Goal: Information Seeking & Learning: Learn about a topic

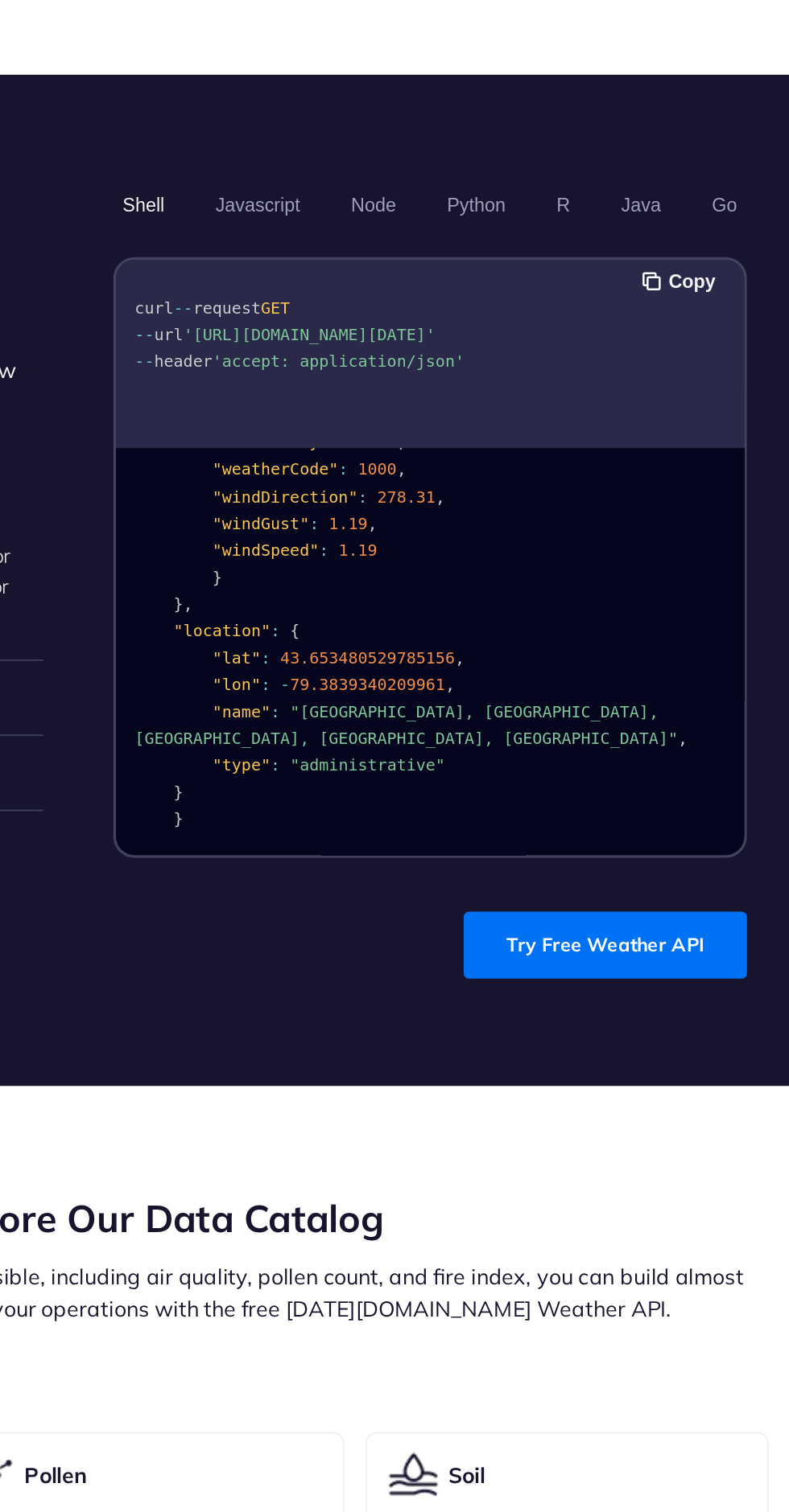
scroll to position [959, 0]
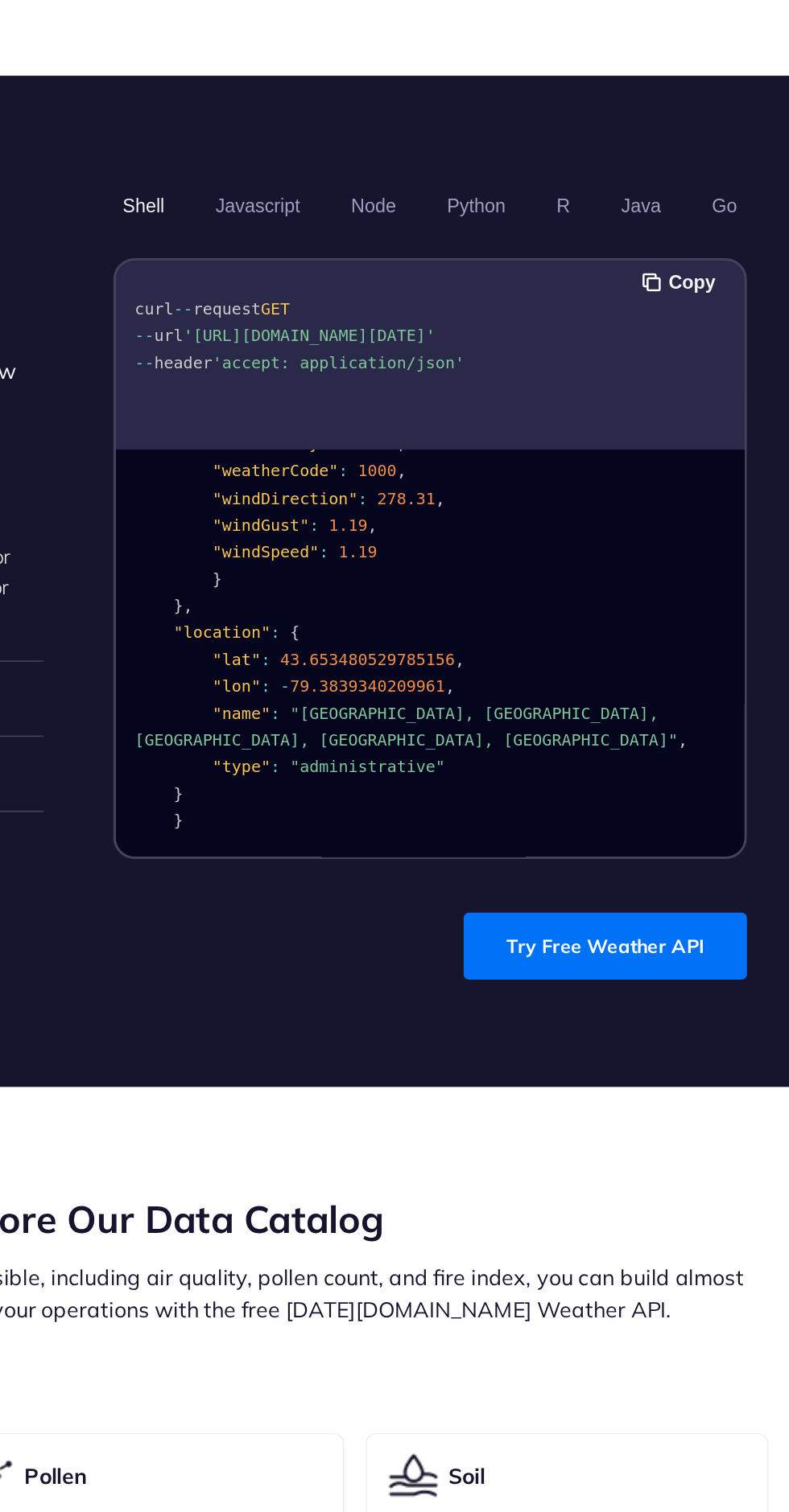
click at [682, 1011] on link "Try Free Weather API" at bounding box center [678, 1000] width 170 height 40
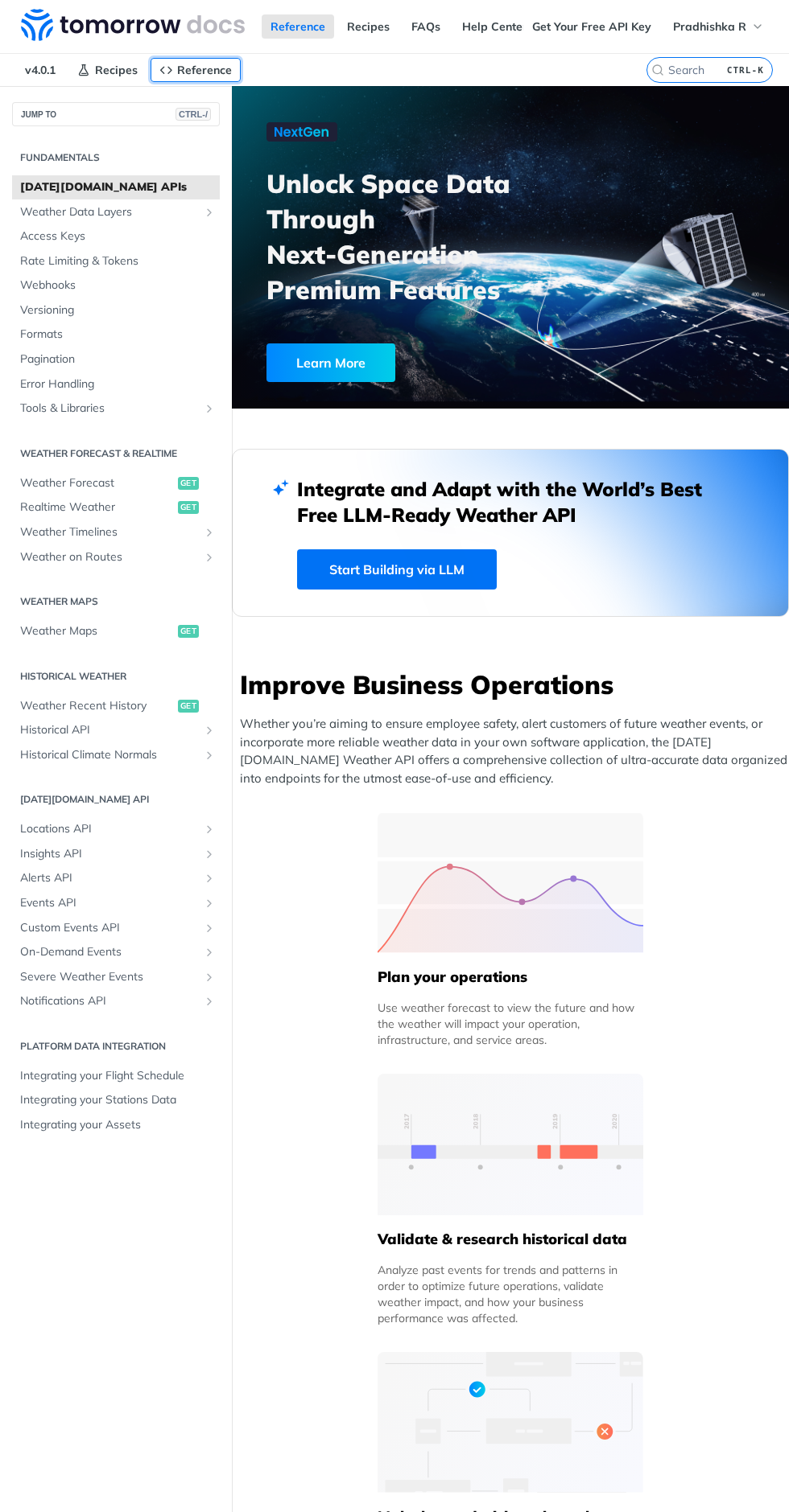
click at [210, 64] on span "Reference" at bounding box center [204, 70] width 55 height 15
click at [172, 180] on span "[DATE][DOMAIN_NAME] APIs" at bounding box center [118, 187] width 196 height 16
click at [140, 215] on span "Weather Data Layers" at bounding box center [109, 212] width 179 height 16
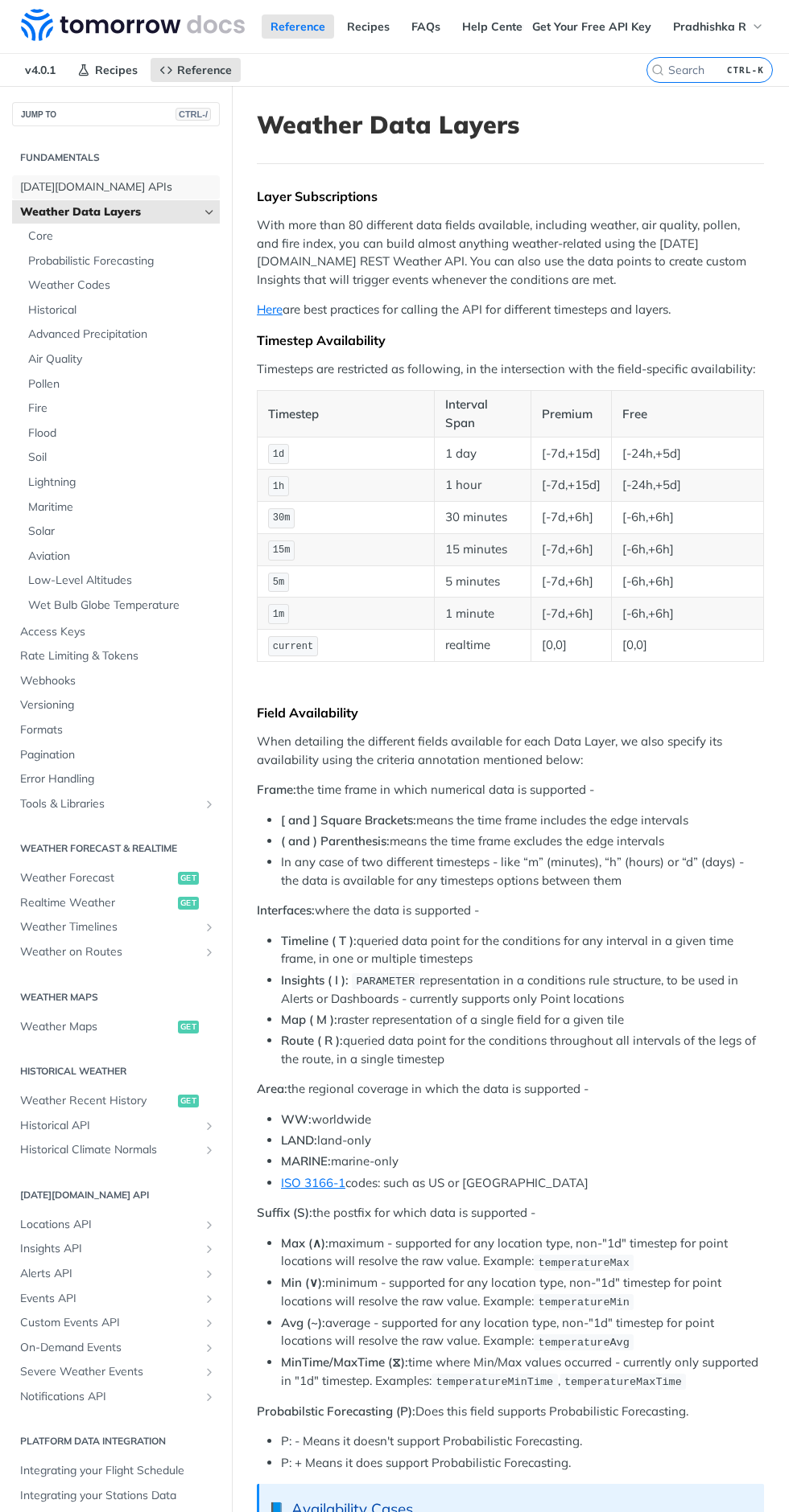
click at [118, 185] on span "[DATE][DOMAIN_NAME] APIs" at bounding box center [118, 187] width 196 height 16
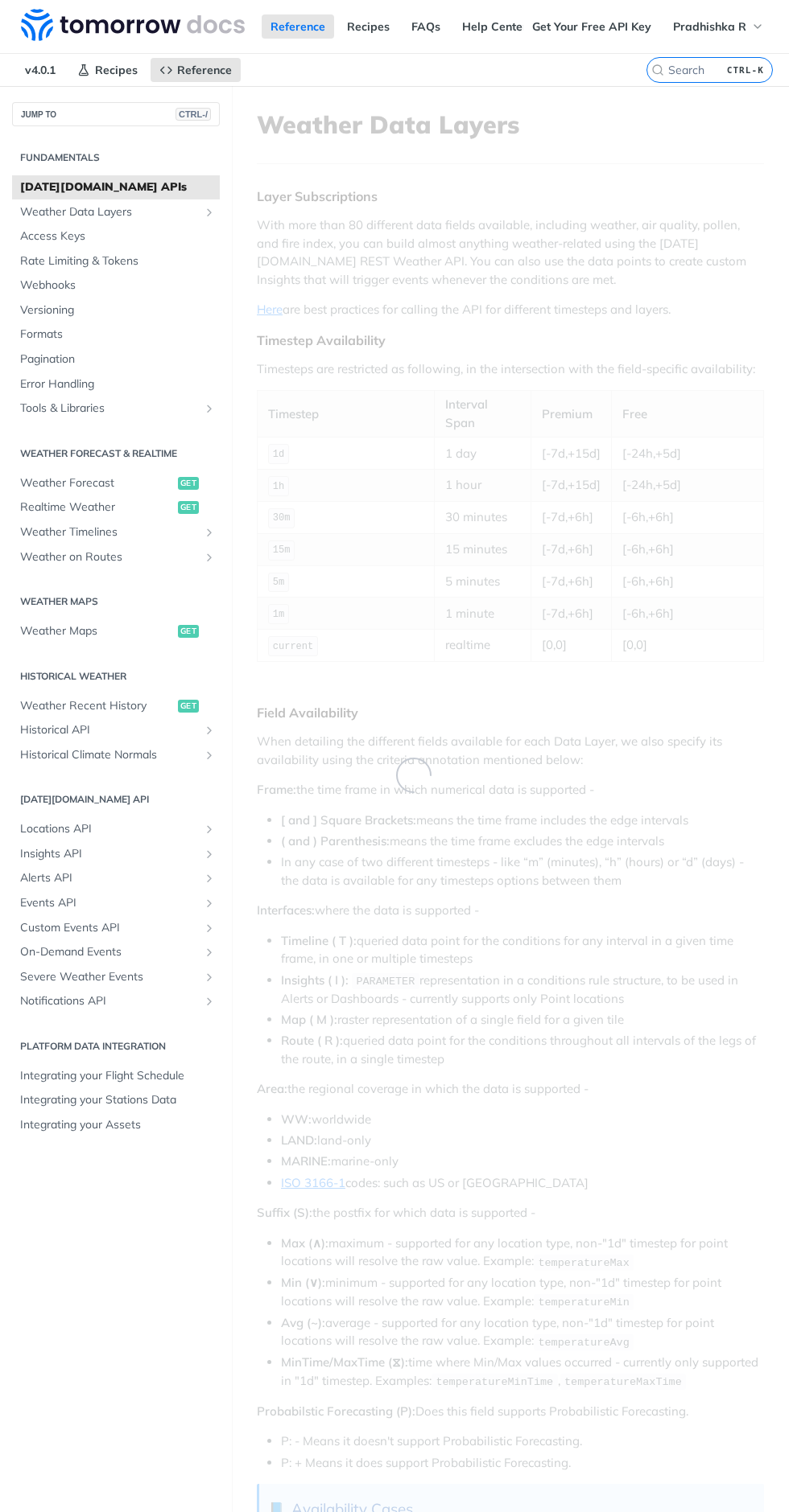
click at [90, 185] on span "[DATE][DOMAIN_NAME] APIs" at bounding box center [118, 187] width 196 height 16
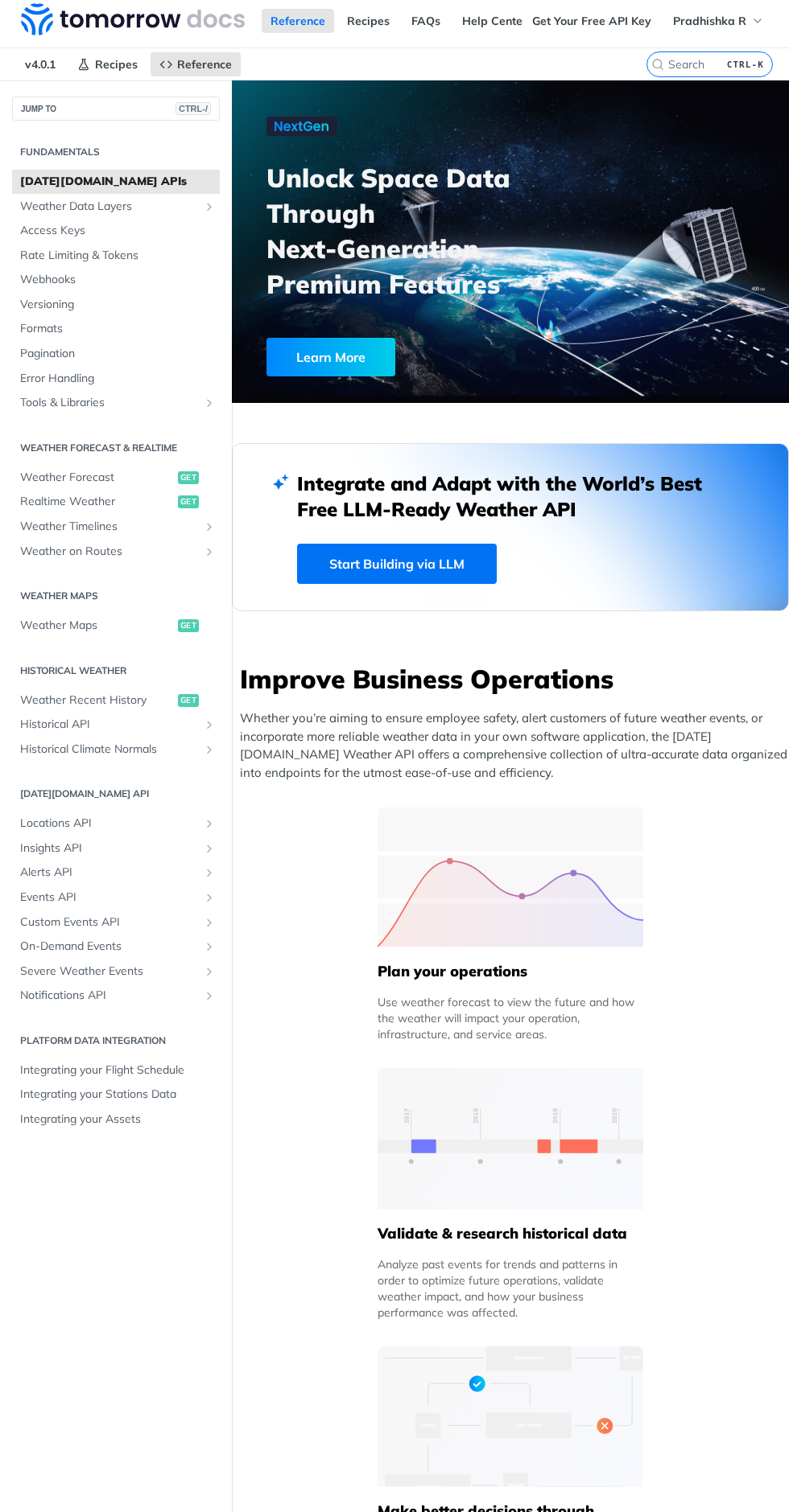
scroll to position [5, 0]
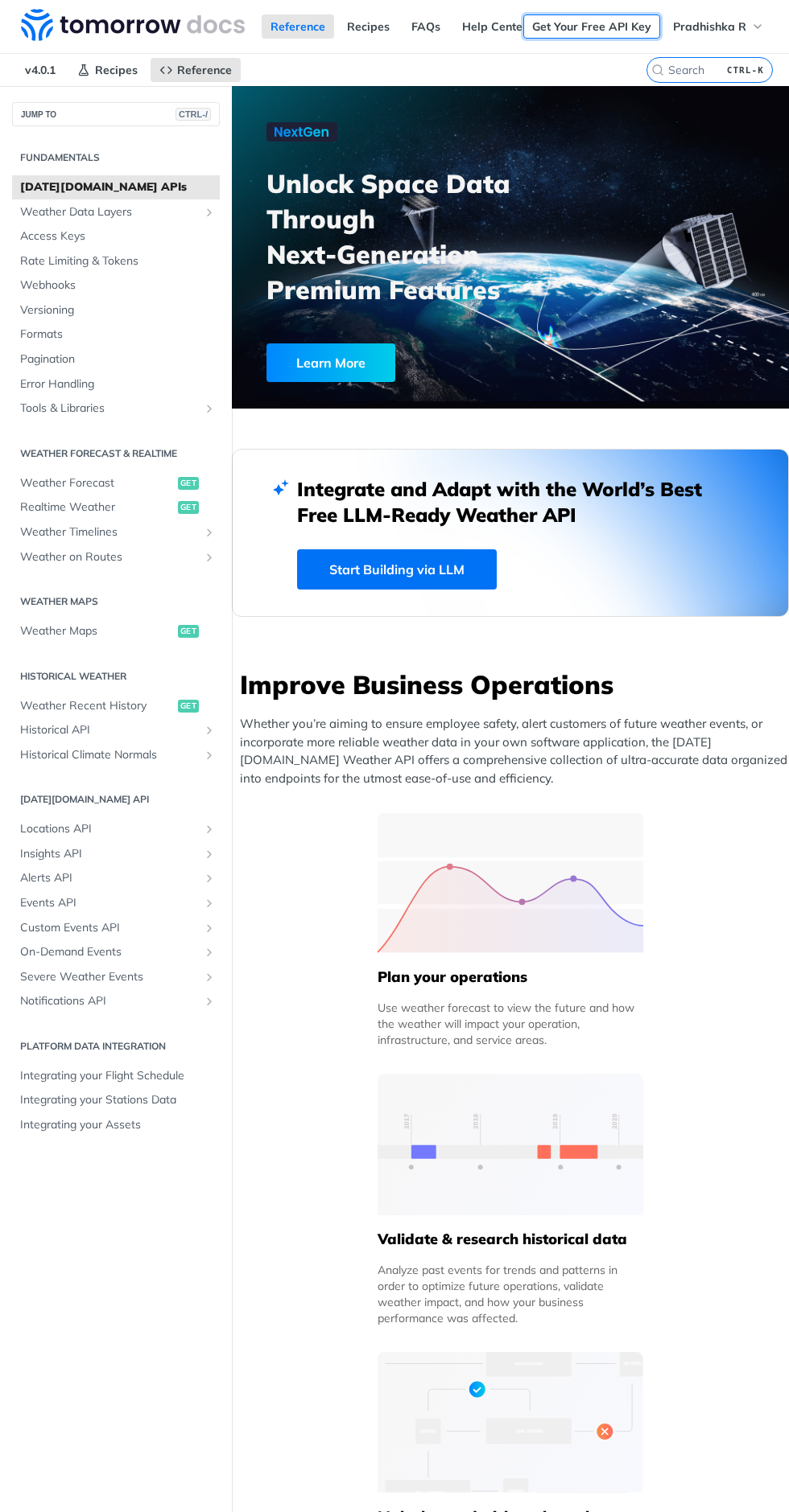
click at [566, 27] on link "Get Your Free API Key" at bounding box center [591, 27] width 137 height 24
